Goal: Task Accomplishment & Management: Manage account settings

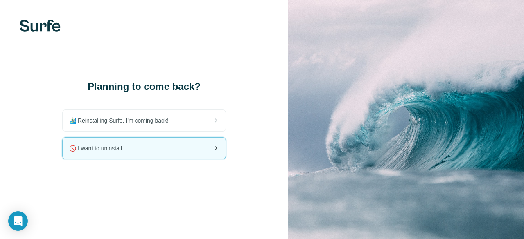
click at [154, 153] on div "🚫 I want to uninstall" at bounding box center [144, 148] width 163 height 21
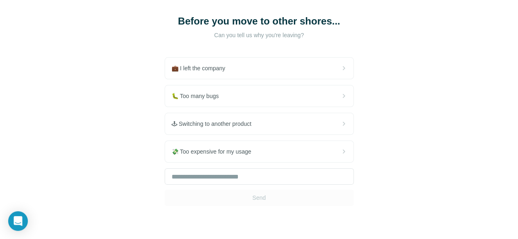
scroll to position [28, 0]
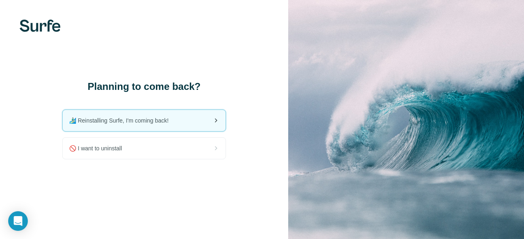
click at [173, 124] on div "🏄🏻‍♂️ Reinstalling Surfe, I'm coming back!" at bounding box center [144, 120] width 163 height 21
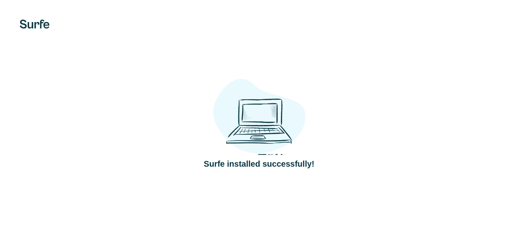
scroll to position [44, 0]
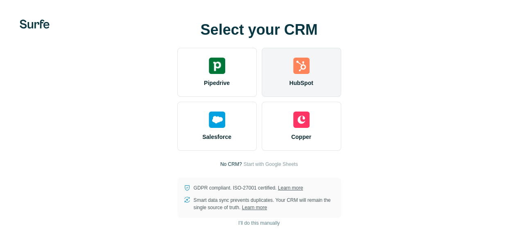
click at [293, 58] on img at bounding box center [301, 66] width 16 height 16
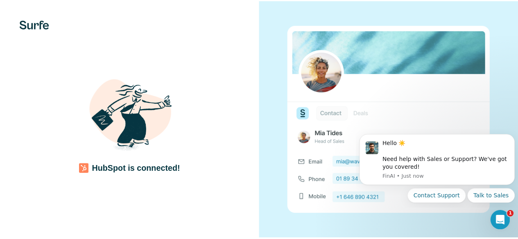
scroll to position [0, 0]
